Goal: Transaction & Acquisition: Purchase product/service

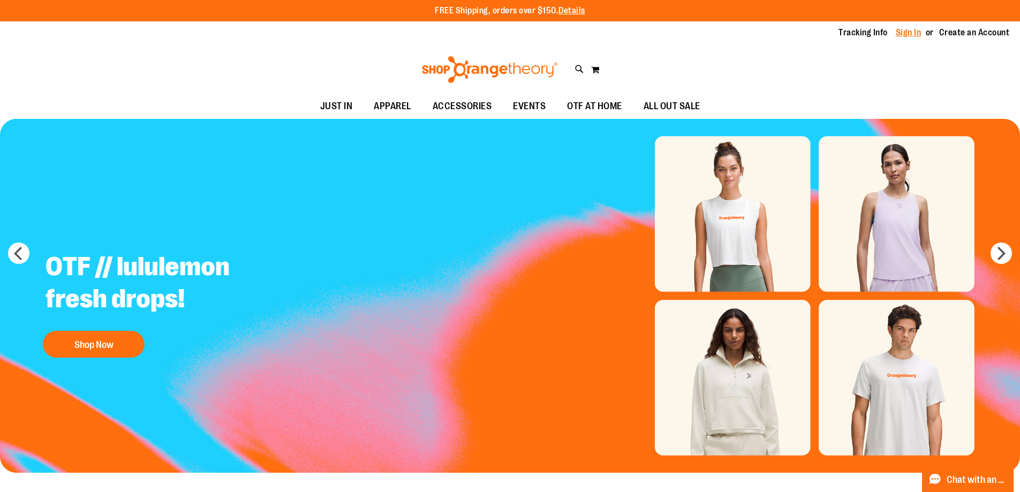
click at [909, 32] on link "Sign In" at bounding box center [909, 33] width 26 height 12
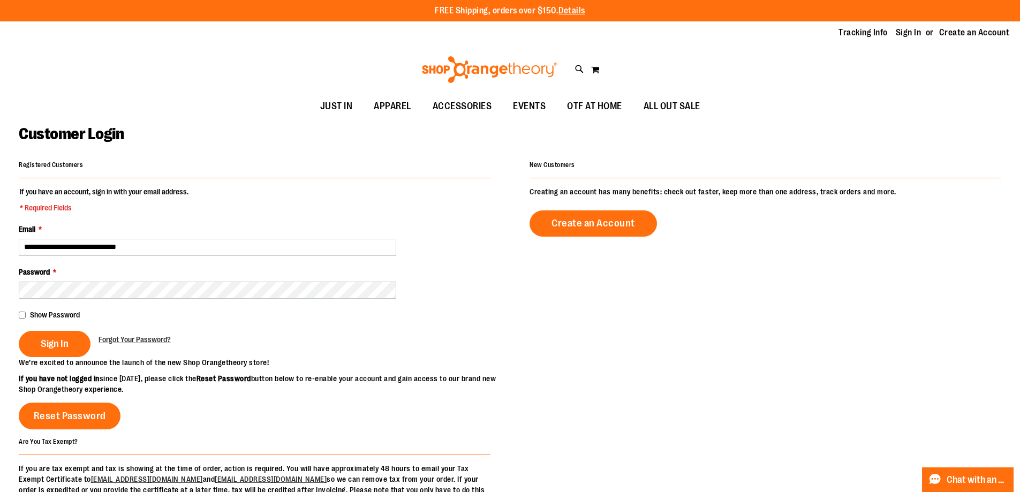
type input "**********"
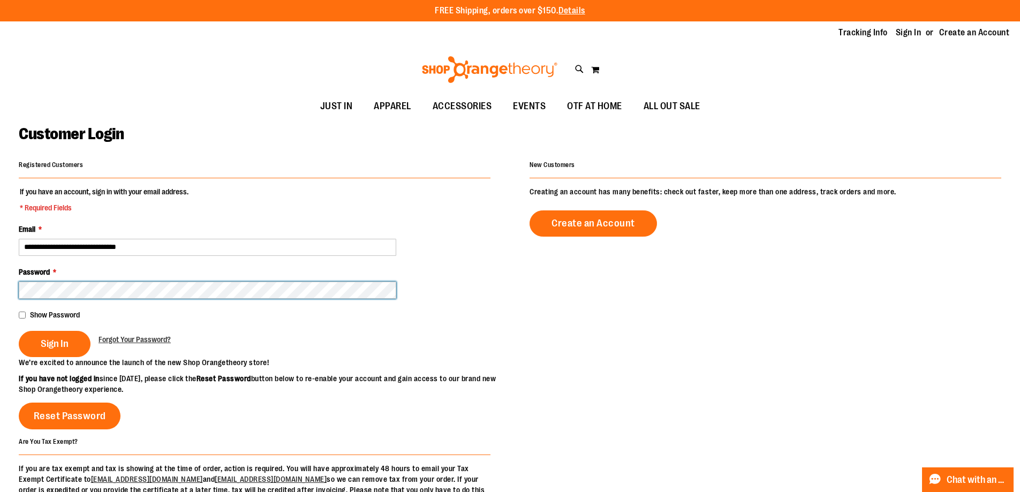
click at [19, 331] on button "Sign In" at bounding box center [55, 344] width 72 height 26
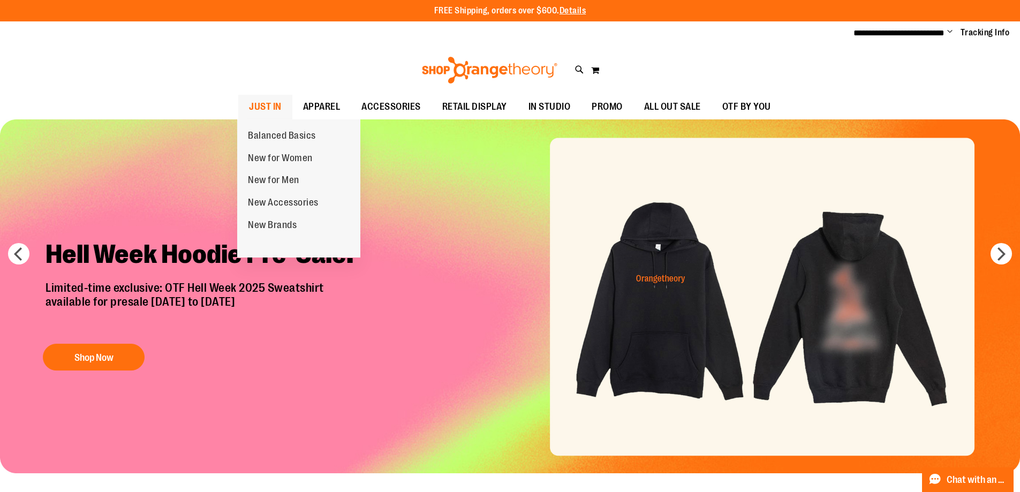
click at [258, 109] on span "JUST IN" at bounding box center [265, 107] width 33 height 24
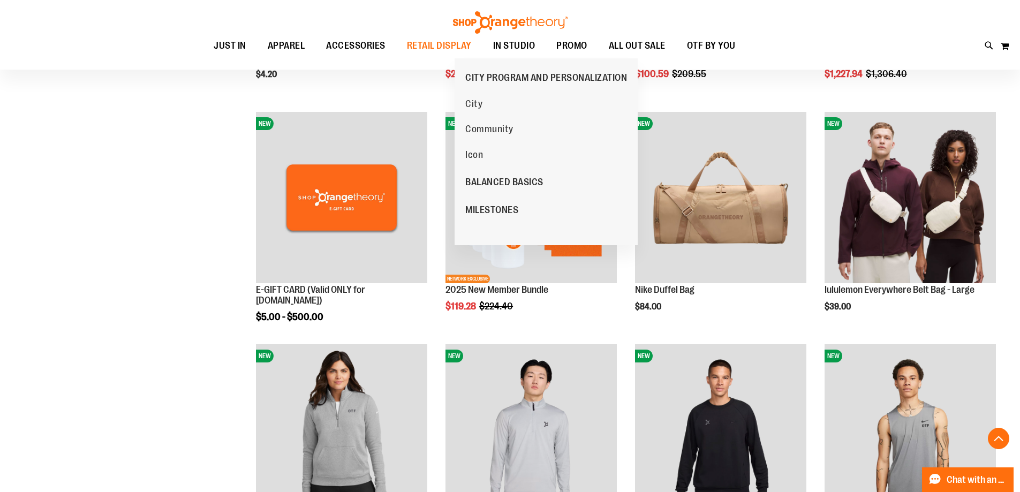
scroll to position [374, 0]
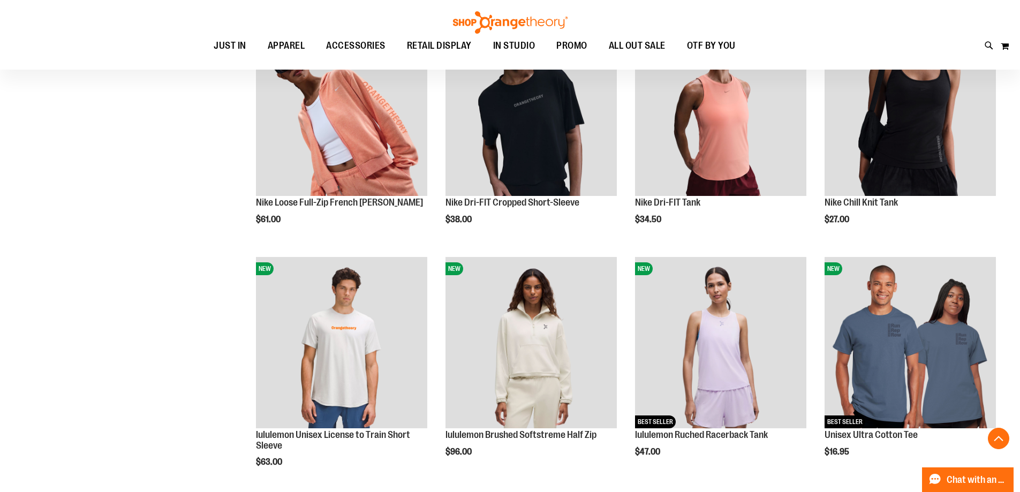
scroll to position [1017, 0]
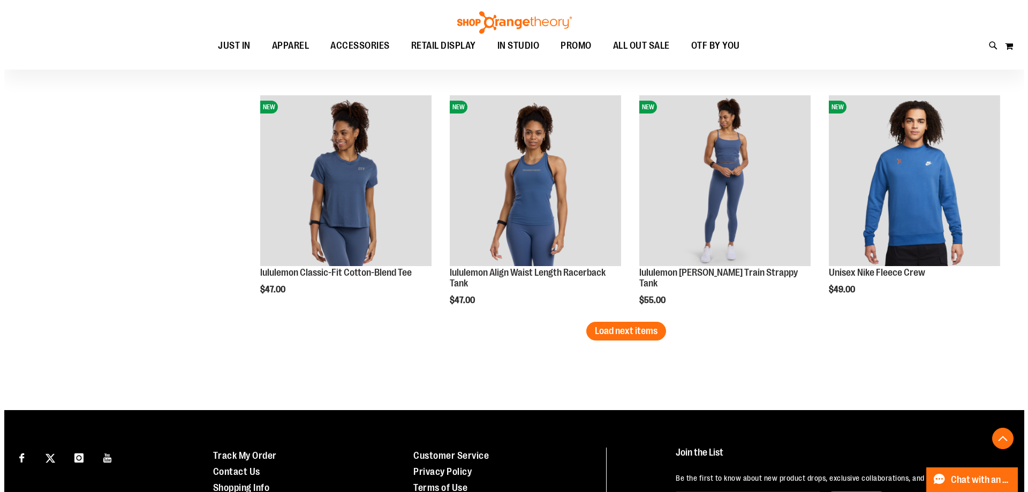
scroll to position [1659, 0]
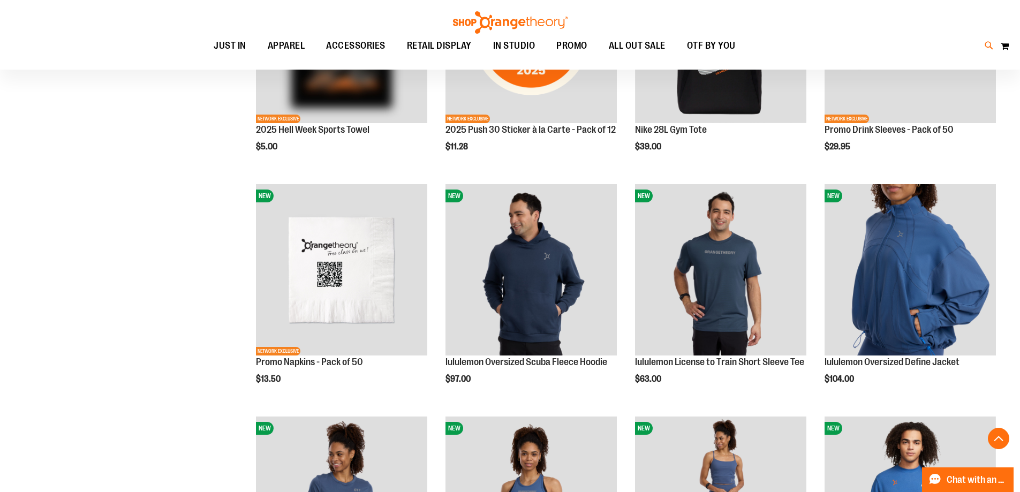
click at [986, 46] on icon at bounding box center [989, 46] width 9 height 12
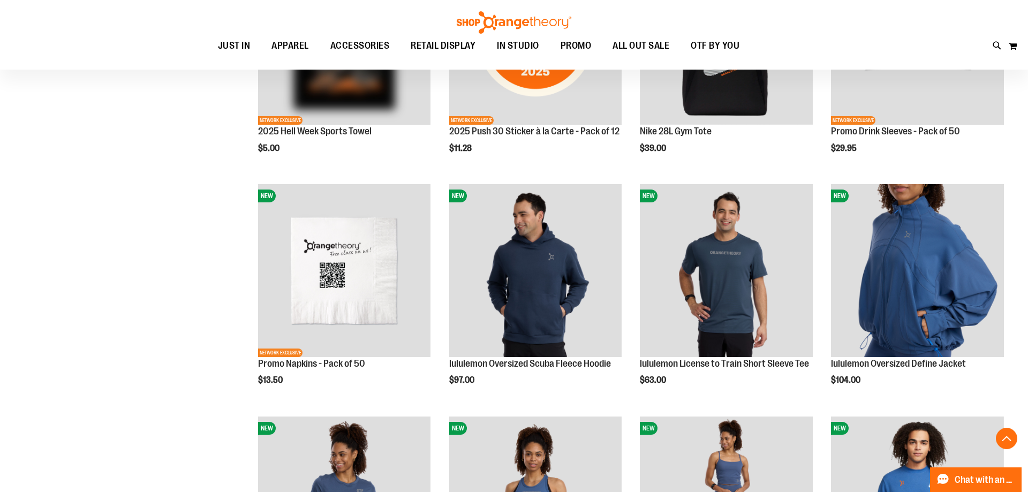
click at [492, 58] on input "Search" at bounding box center [514, 60] width 816 height 35
click at [130, 412] on link "See all results" at bounding box center [135, 411] width 48 height 9
type input "**********"
